Goal: Communication & Community: Answer question/provide support

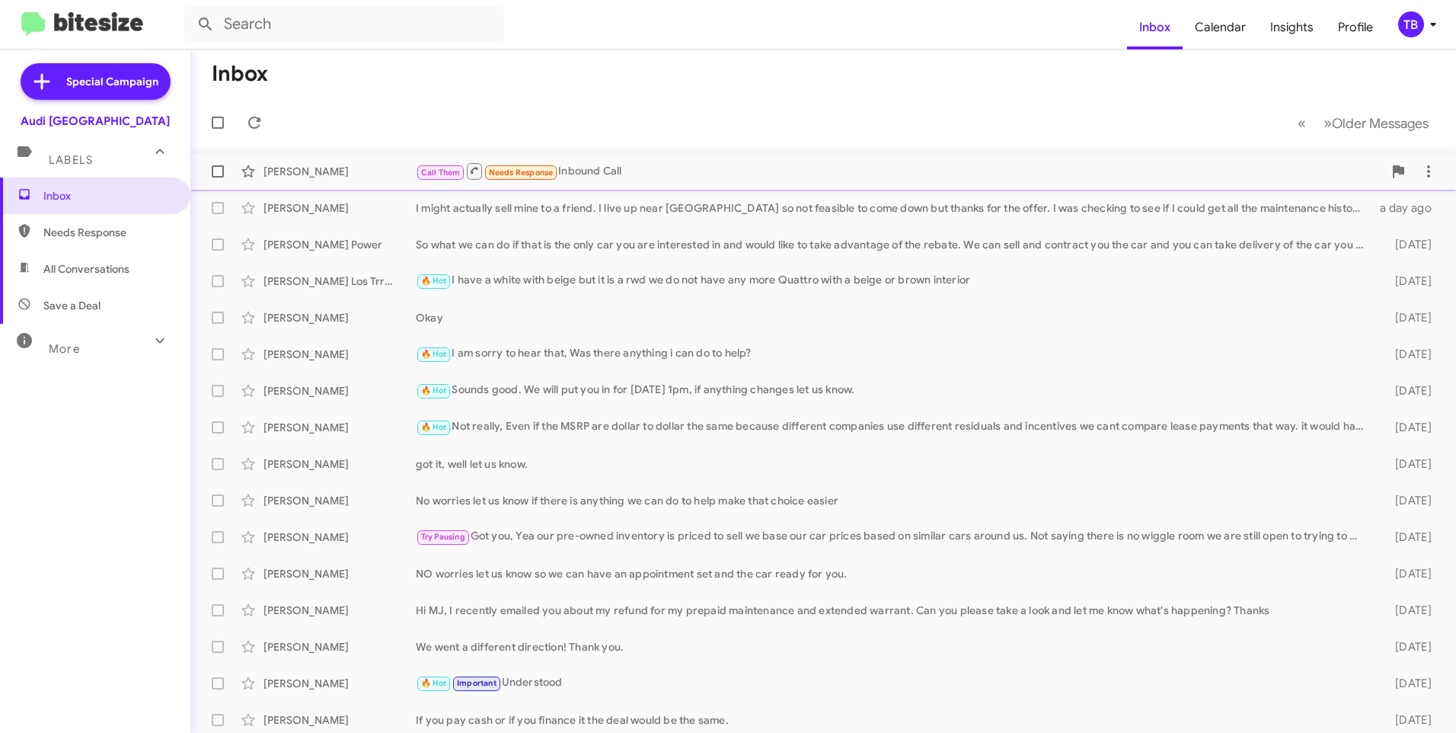
click at [784, 171] on div "Call Them Needs Response Inbound Call" at bounding box center [899, 170] width 967 height 19
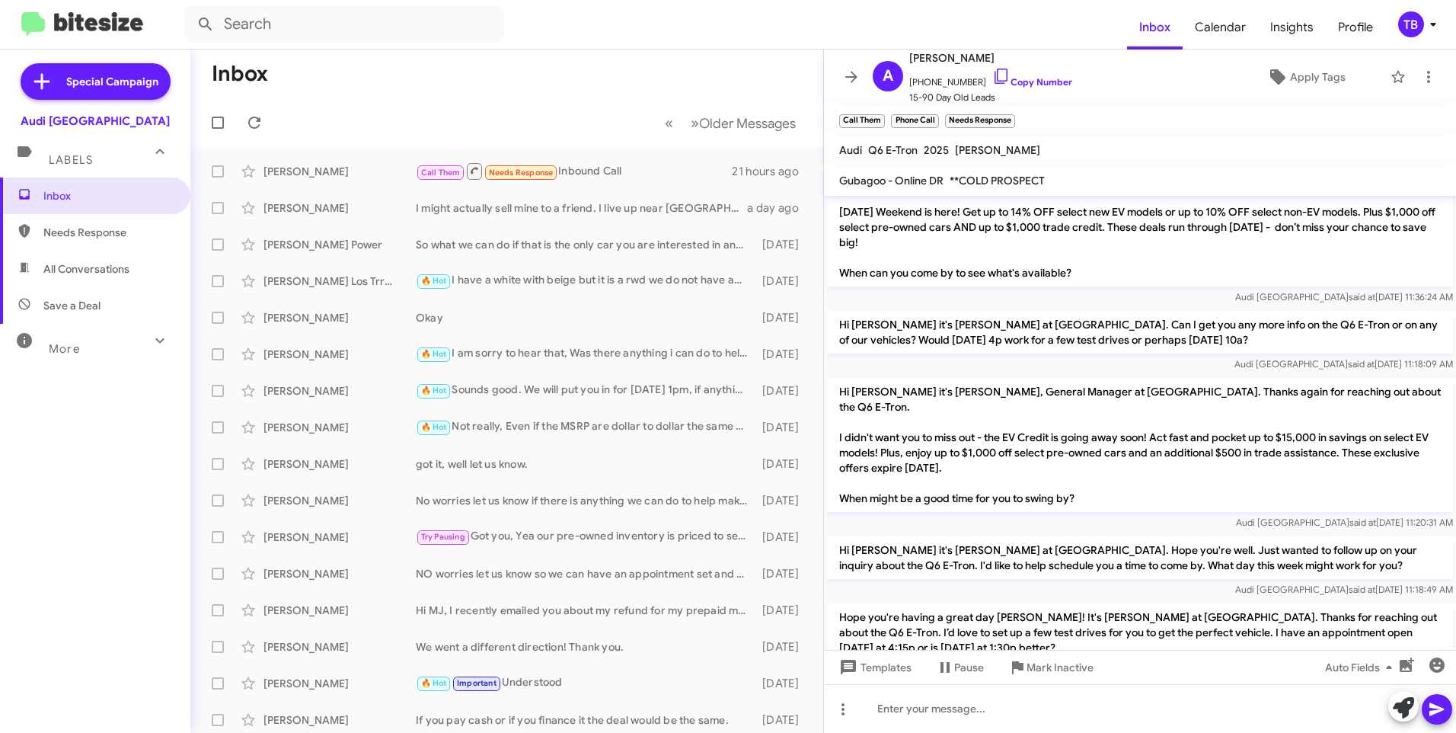
scroll to position [333, 0]
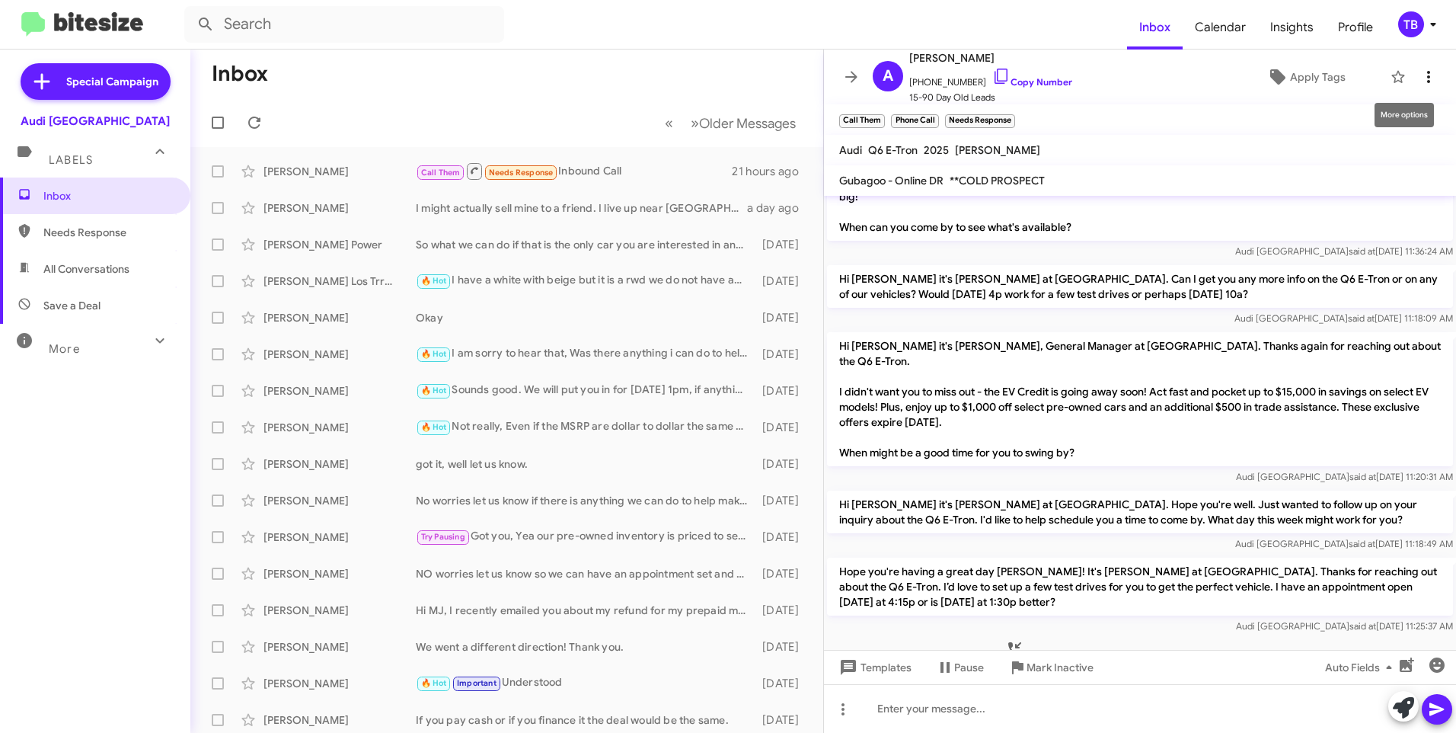
click at [1423, 80] on icon at bounding box center [1429, 77] width 18 height 18
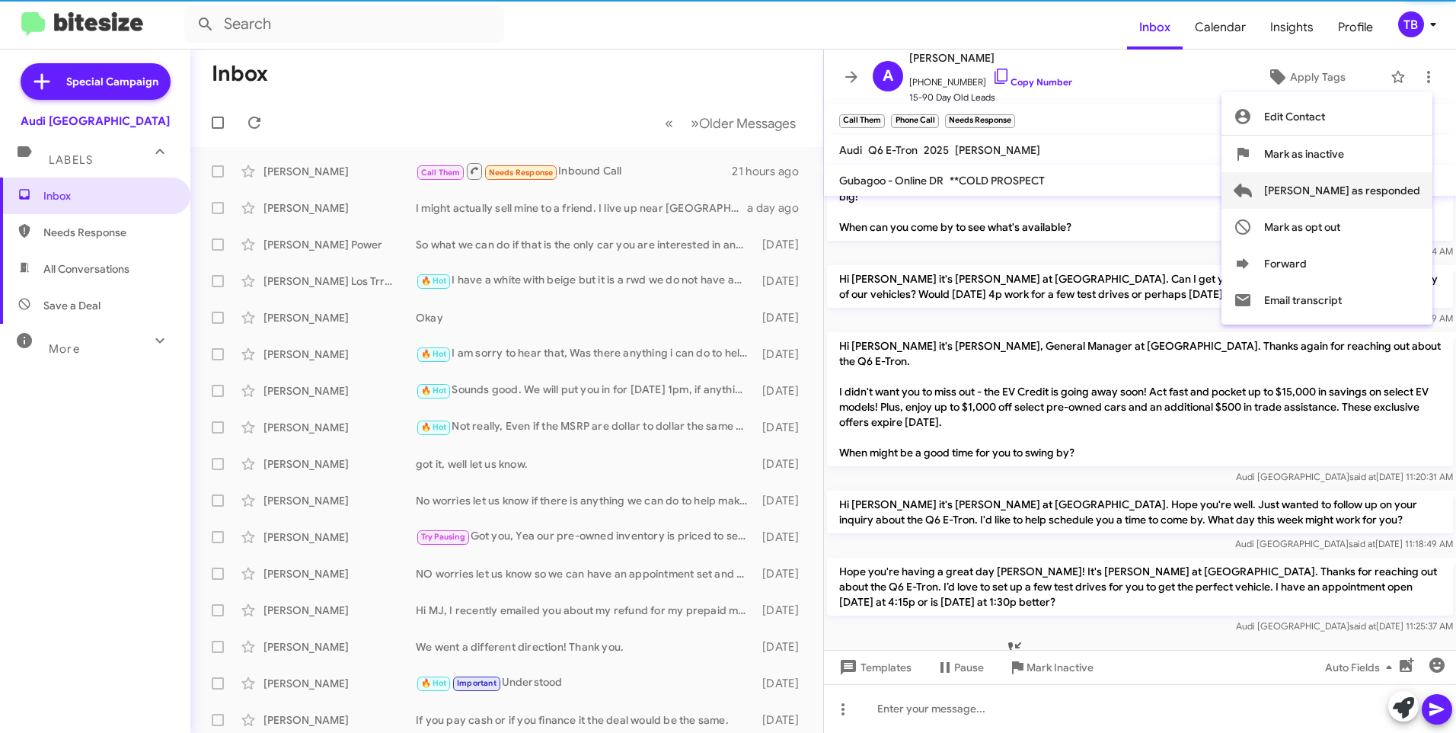
click at [1384, 186] on span "Mark as responded" at bounding box center [1342, 190] width 156 height 37
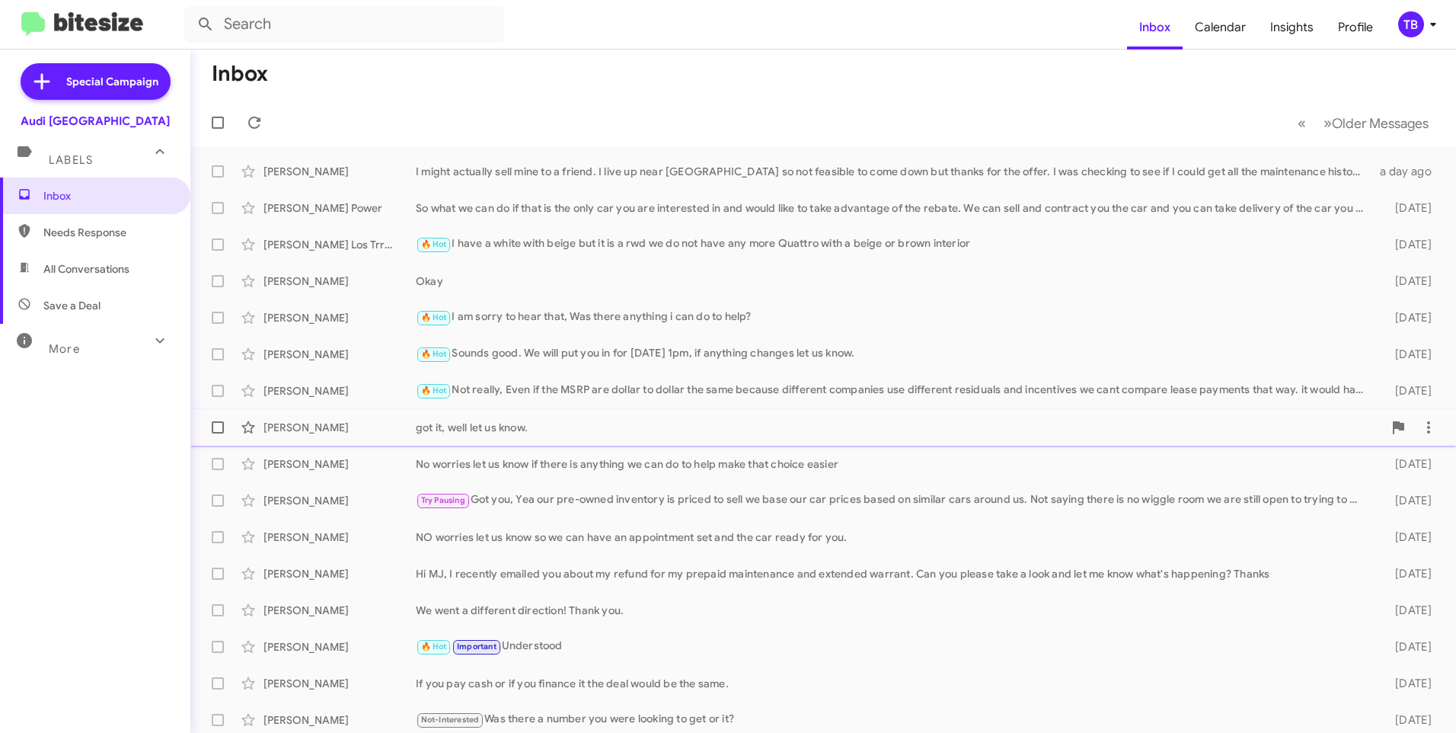
click at [481, 420] on div "got it, well let us know." at bounding box center [899, 427] width 967 height 15
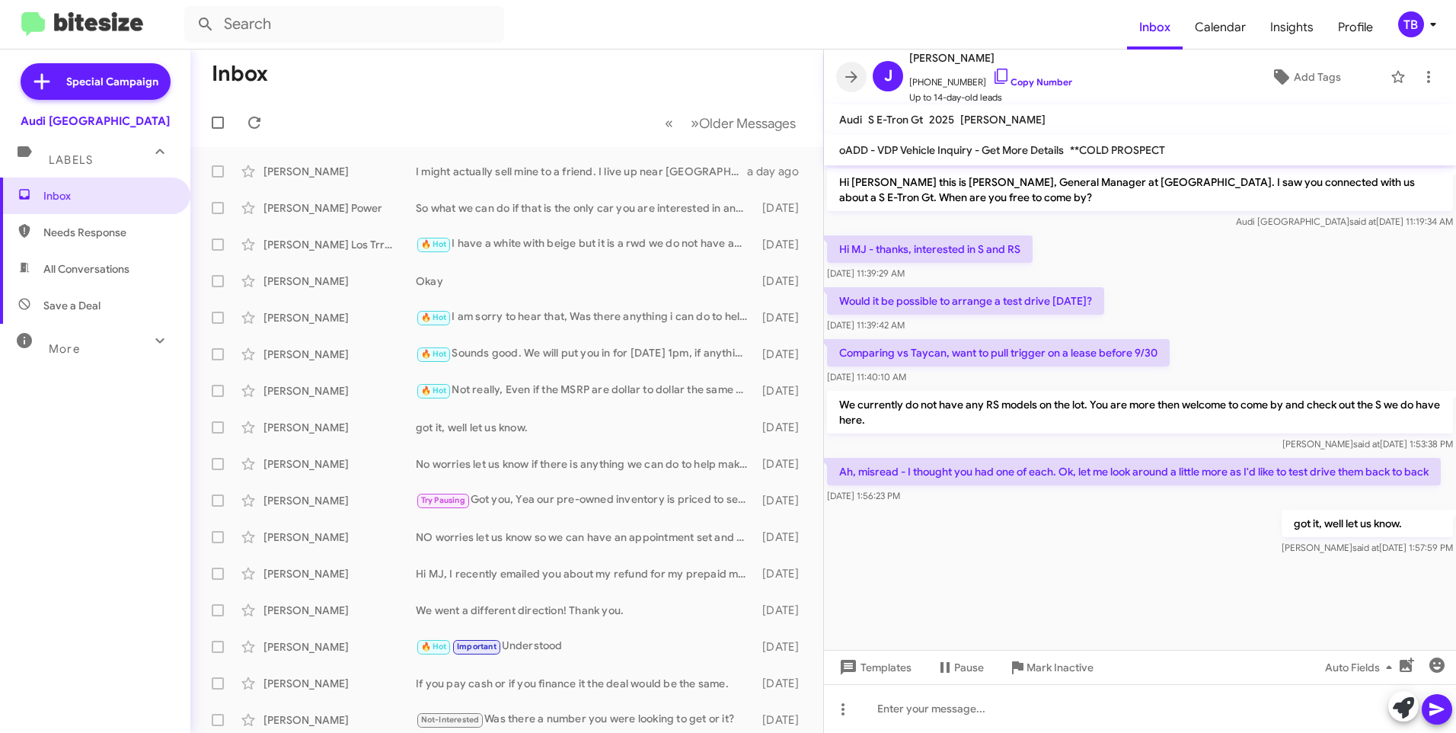
click at [856, 75] on icon at bounding box center [851, 77] width 18 height 18
